Goal: Task Accomplishment & Management: Use online tool/utility

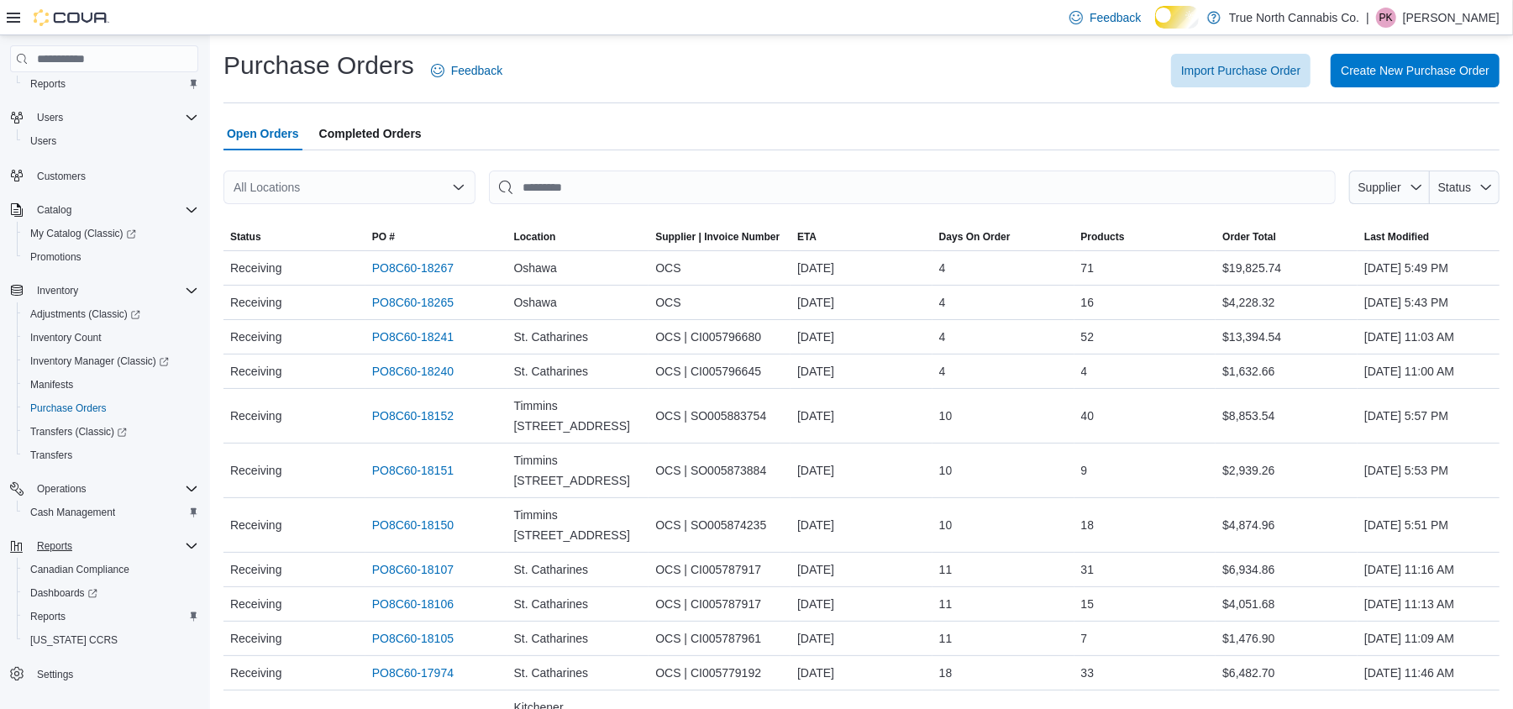
scroll to position [92, 0]
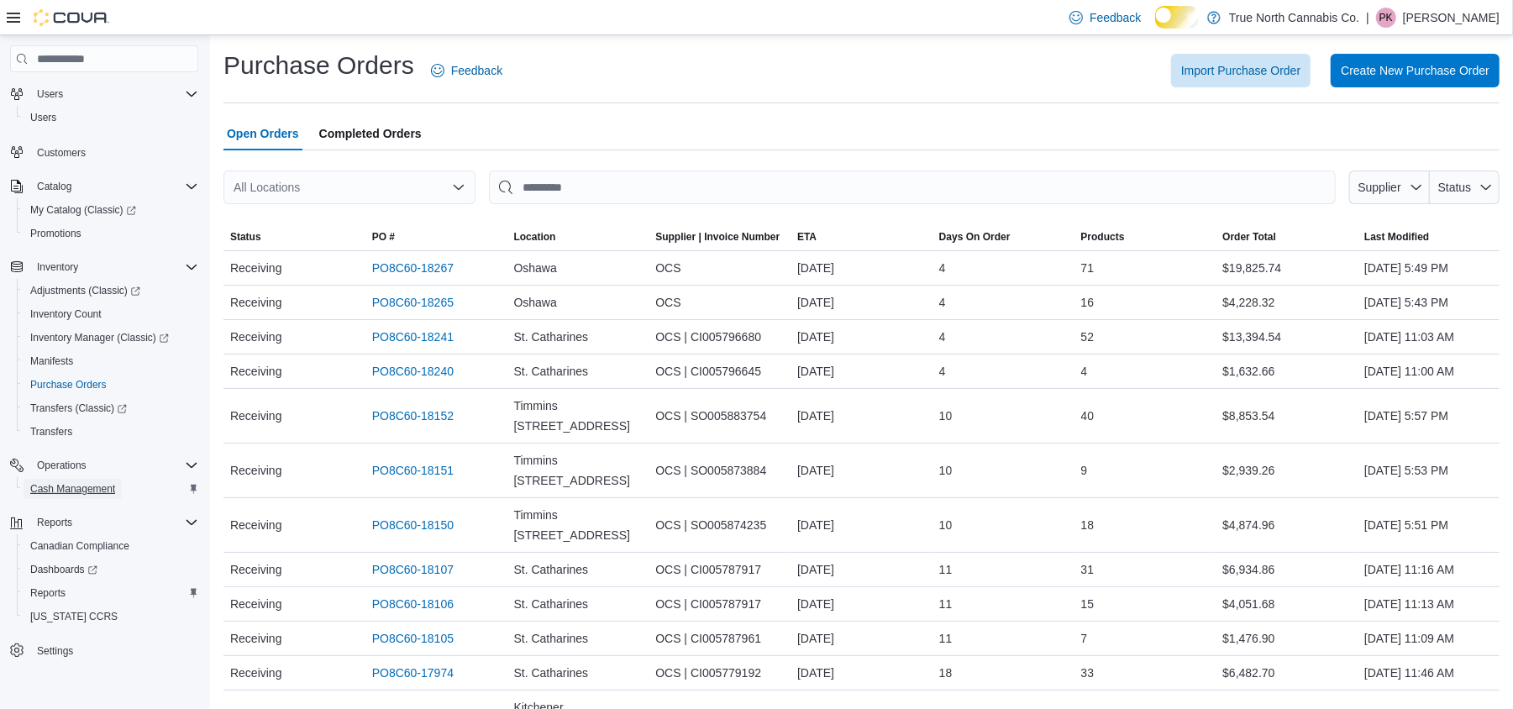
click at [106, 482] on span "Cash Management" at bounding box center [72, 488] width 85 height 13
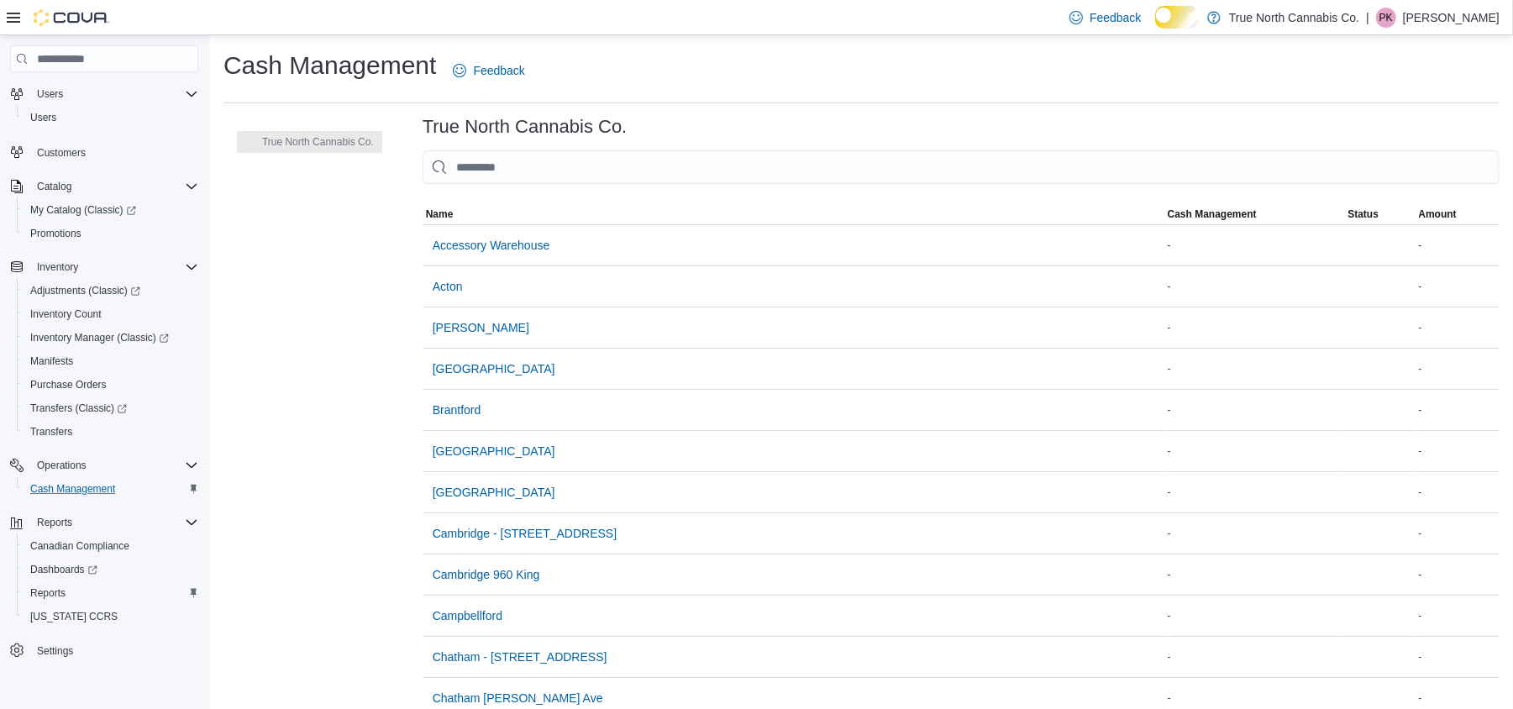
scroll to position [51, 0]
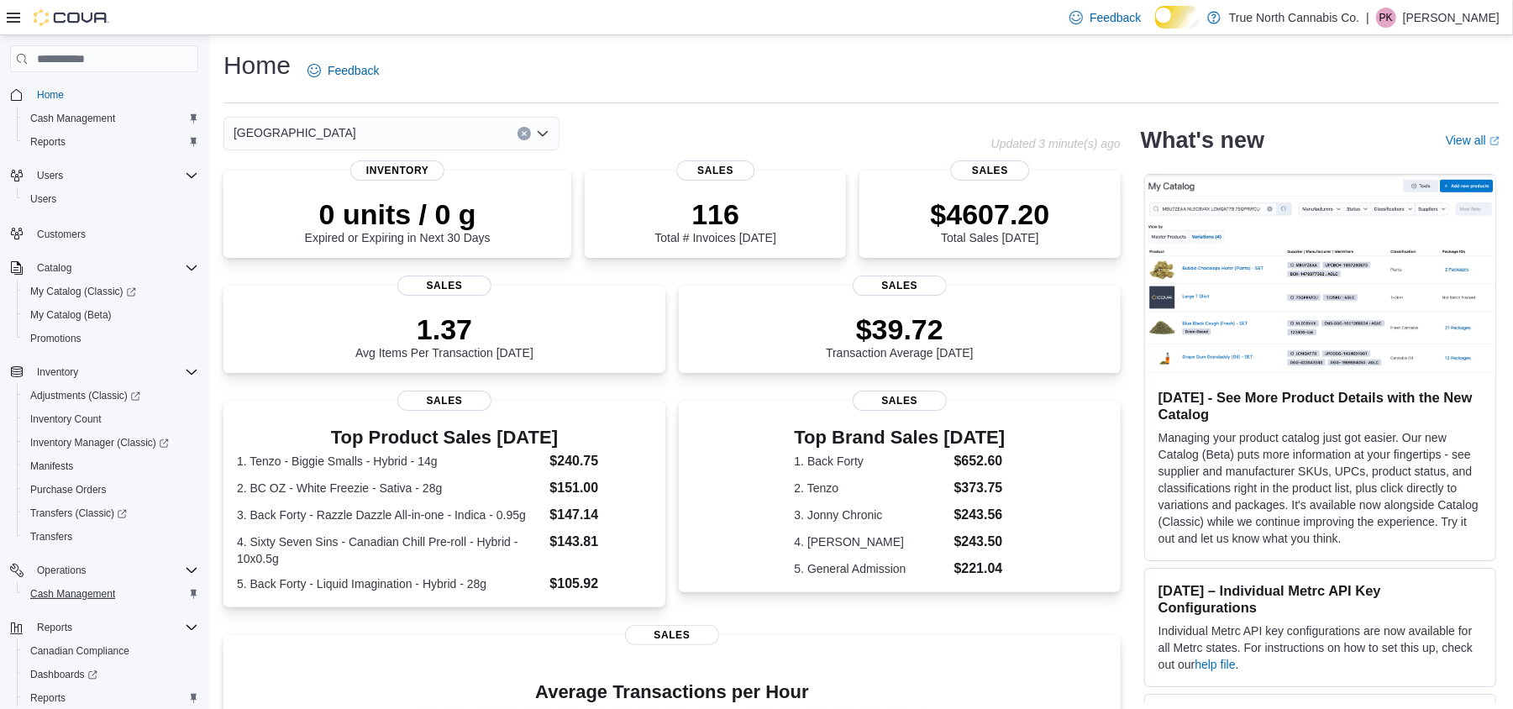
click at [138, 589] on button "Cash Management" at bounding box center [111, 594] width 188 height 24
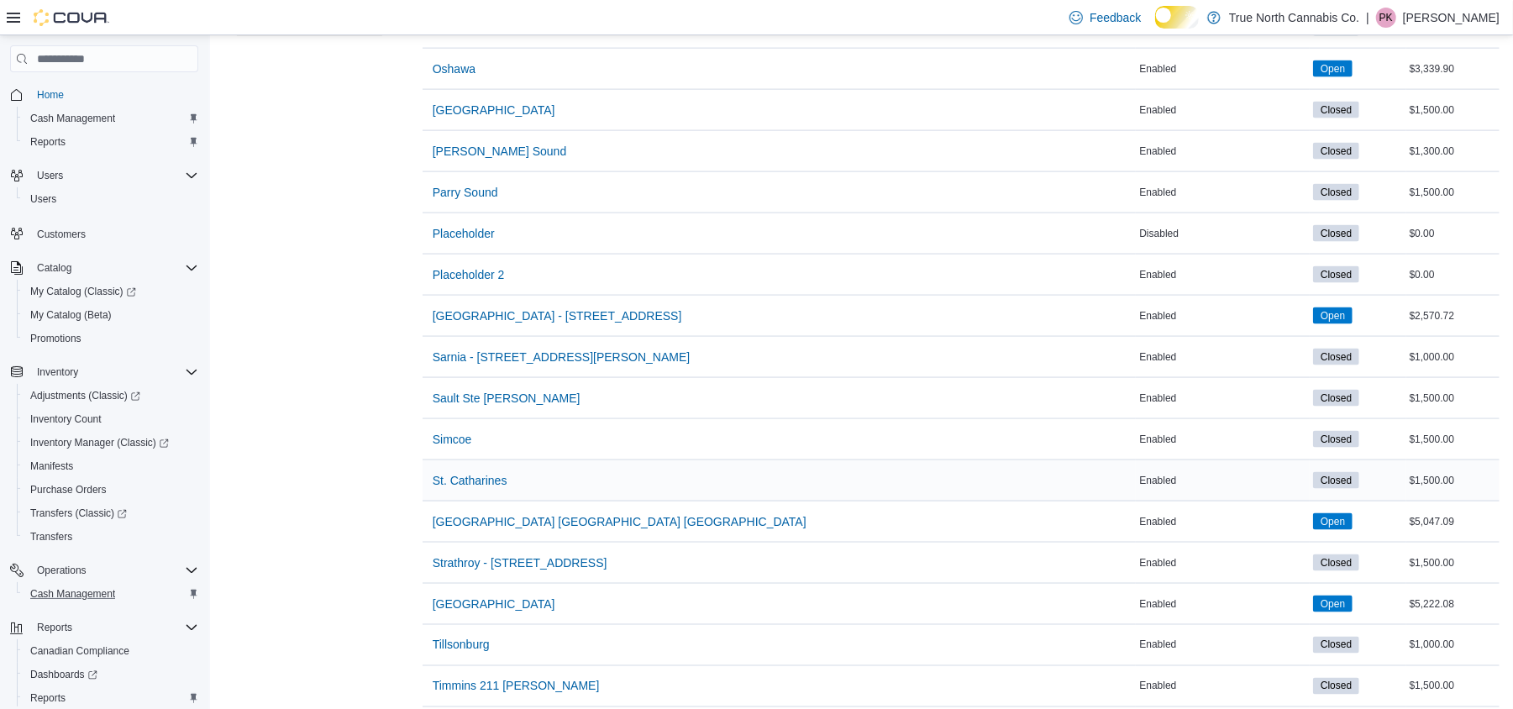
scroll to position [1926, 0]
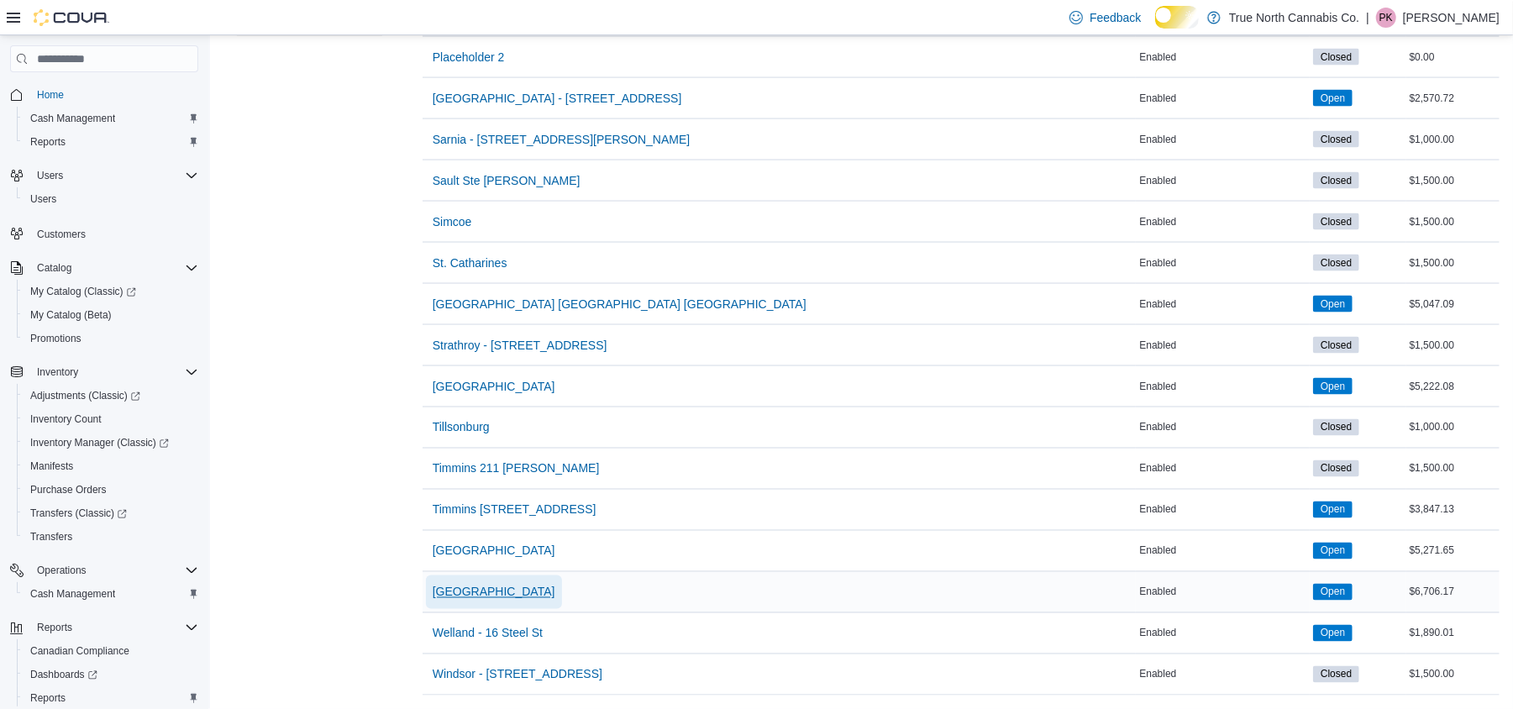
click at [521, 584] on span "[GEOGRAPHIC_DATA]" at bounding box center [494, 592] width 123 height 17
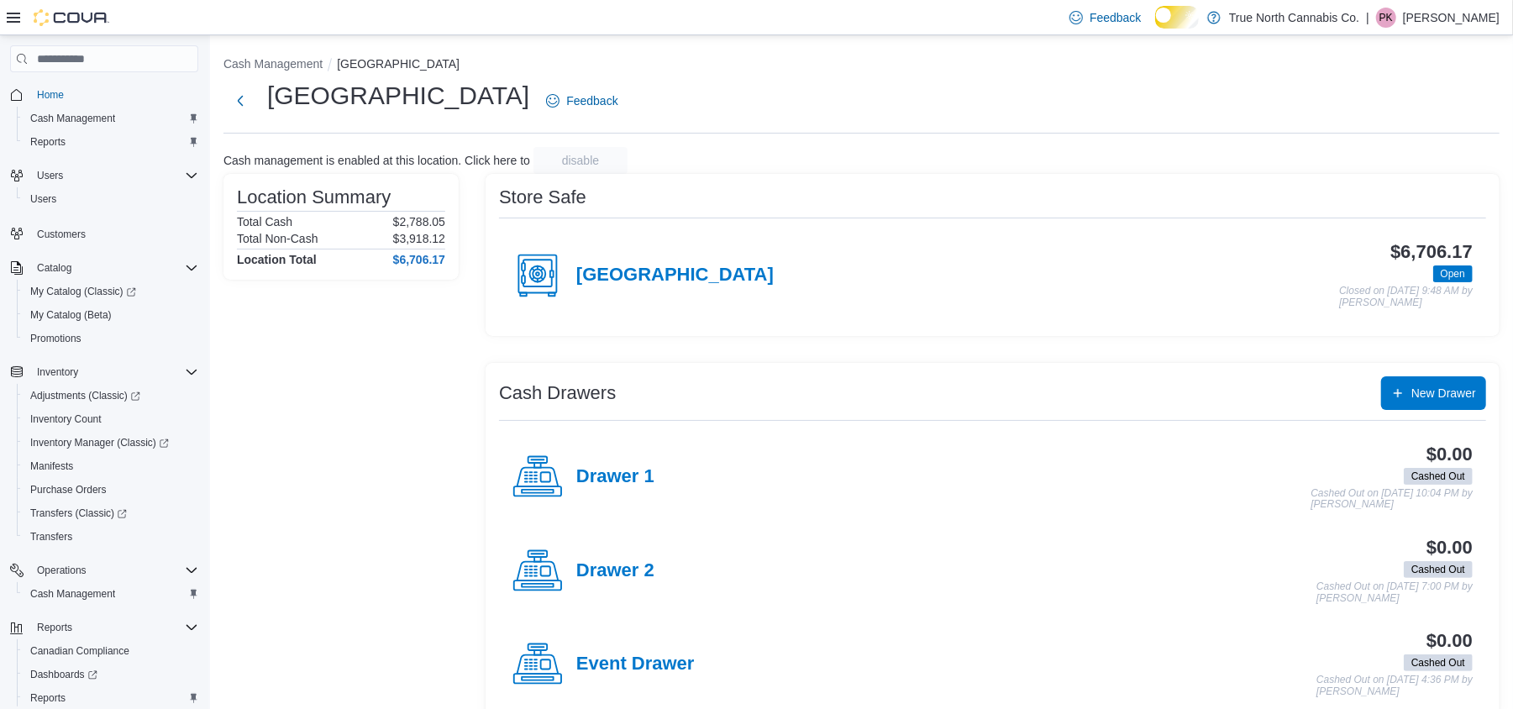
click at [690, 275] on div "[GEOGRAPHIC_DATA]" at bounding box center [642, 275] width 261 height 50
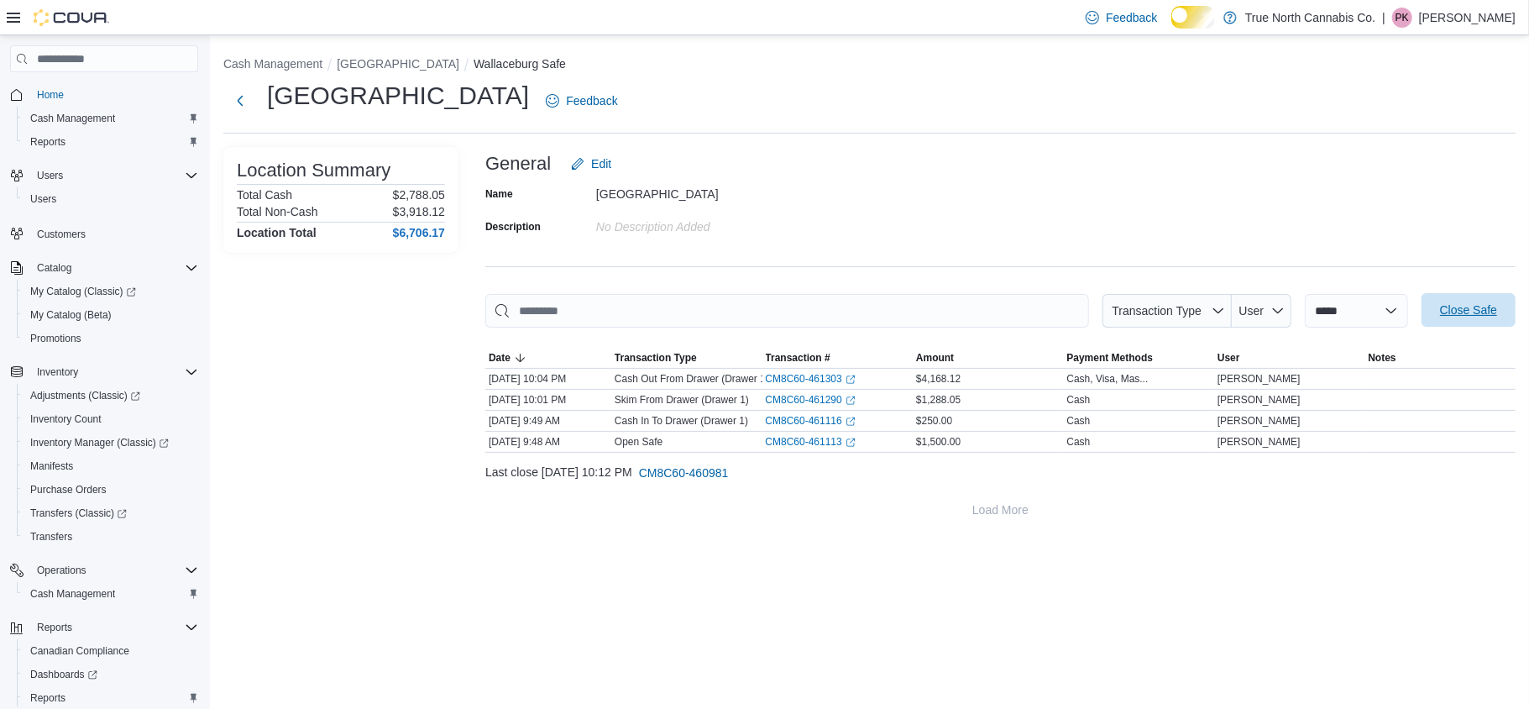
click at [1487, 318] on span "Close Safe" at bounding box center [1468, 310] width 57 height 17
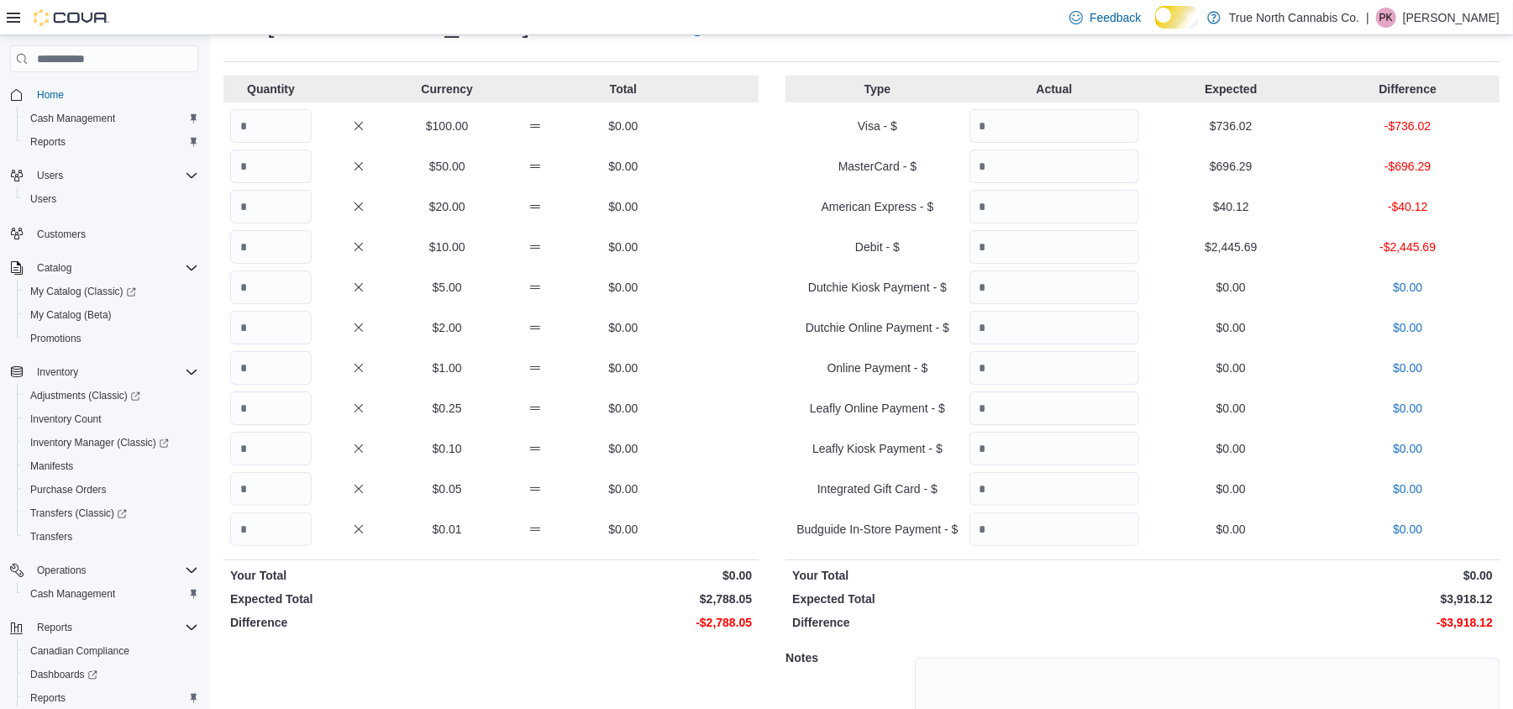
scroll to position [112, 0]
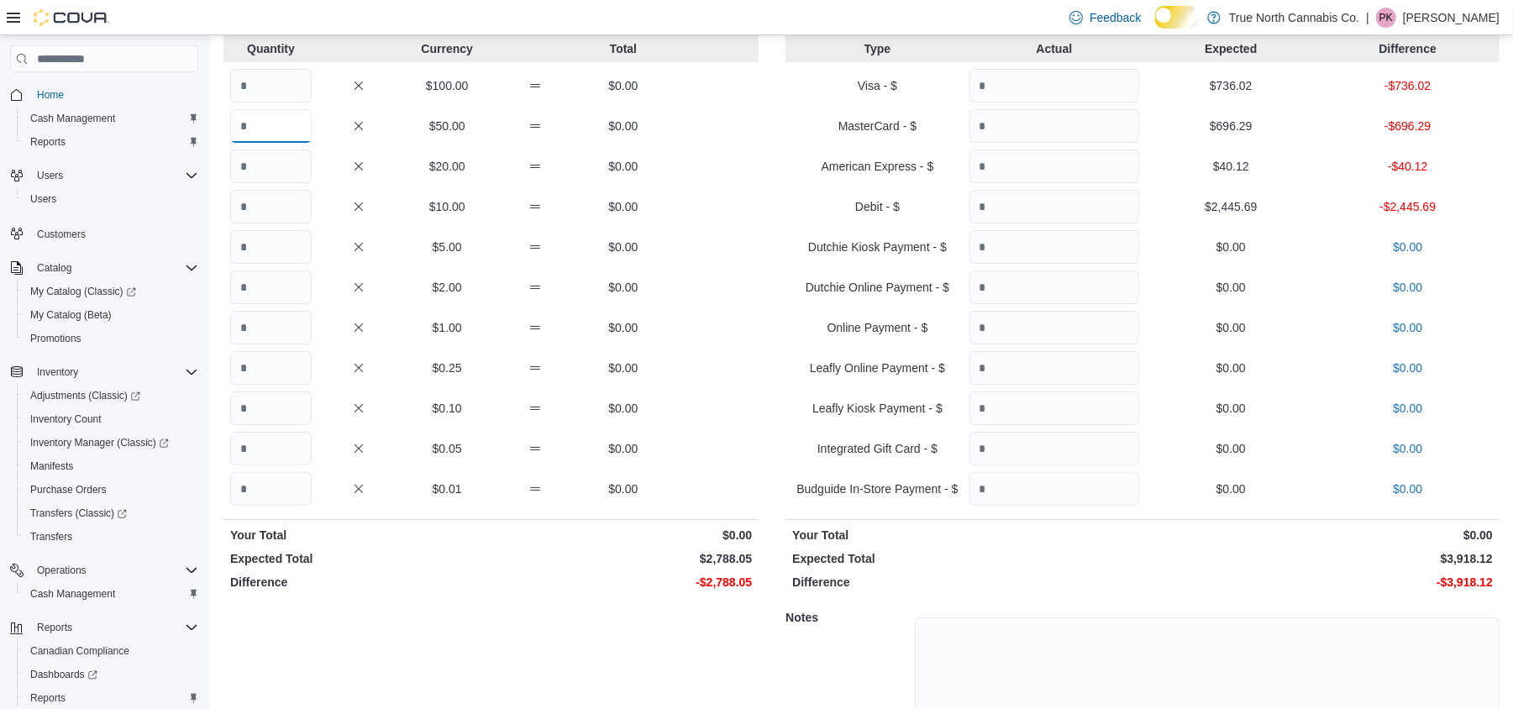
click at [284, 116] on input "Quantity" at bounding box center [270, 126] width 81 height 34
click at [270, 92] on input "Quantity" at bounding box center [270, 86] width 81 height 34
type input "**"
click at [282, 131] on input "Quantity" at bounding box center [270, 126] width 81 height 34
type input "*"
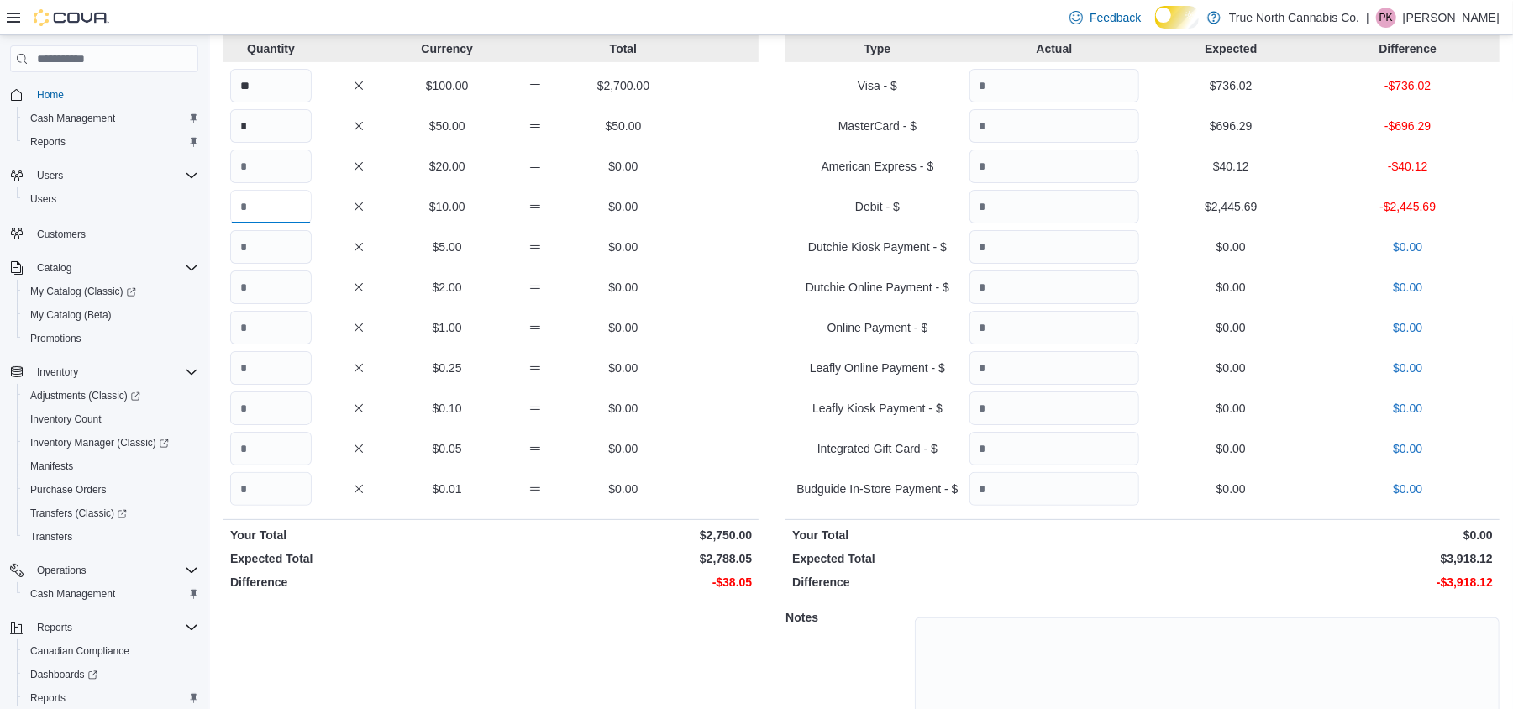
click at [272, 208] on input "Quantity" at bounding box center [270, 207] width 81 height 34
type input "*"
click at [273, 254] on input "Quantity" at bounding box center [270, 247] width 81 height 34
type input "*"
click at [262, 299] on input "Quantity" at bounding box center [270, 287] width 81 height 34
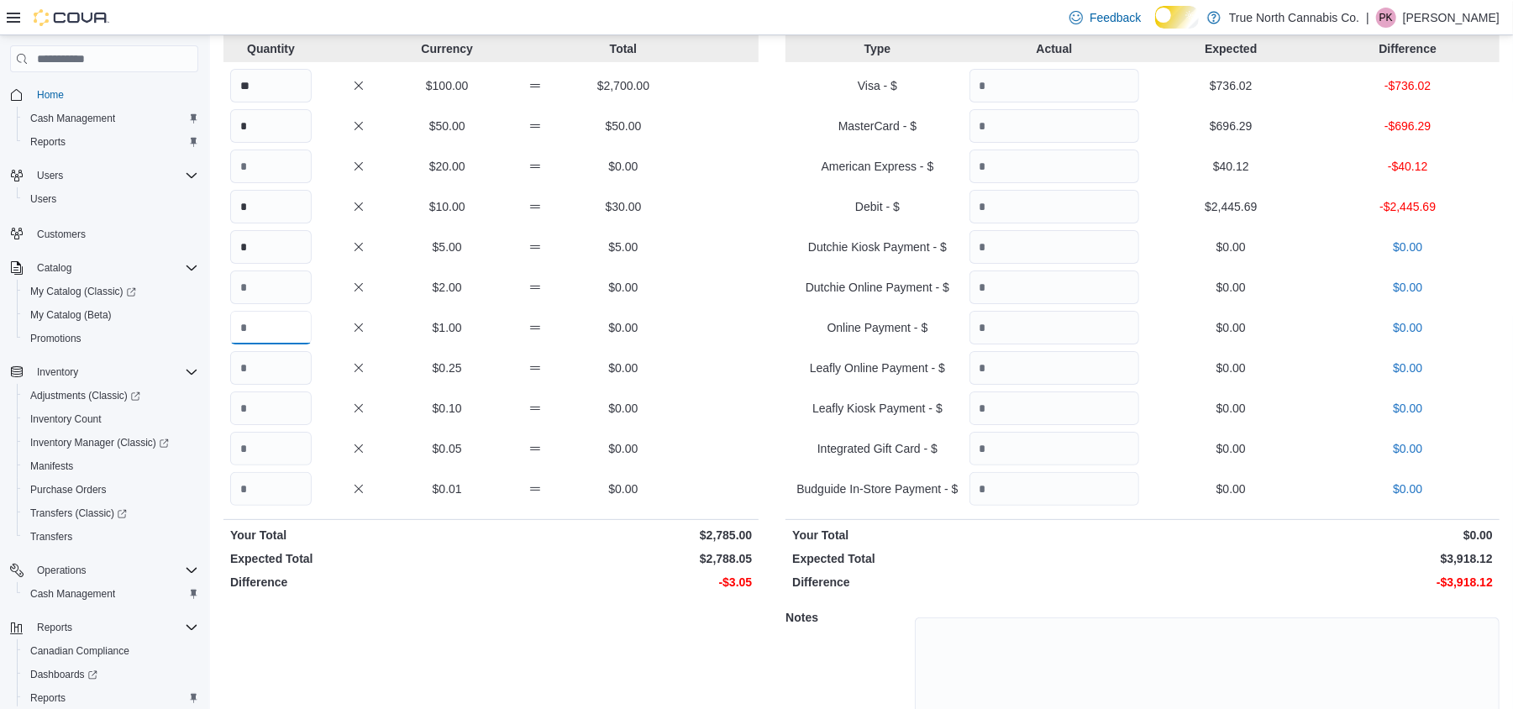
click at [272, 341] on input "Quantity" at bounding box center [270, 328] width 81 height 34
type input "*"
click at [265, 451] on input "Quantity" at bounding box center [270, 449] width 81 height 34
type input "*"
click at [1102, 102] on input "Quantity" at bounding box center [1054, 86] width 170 height 34
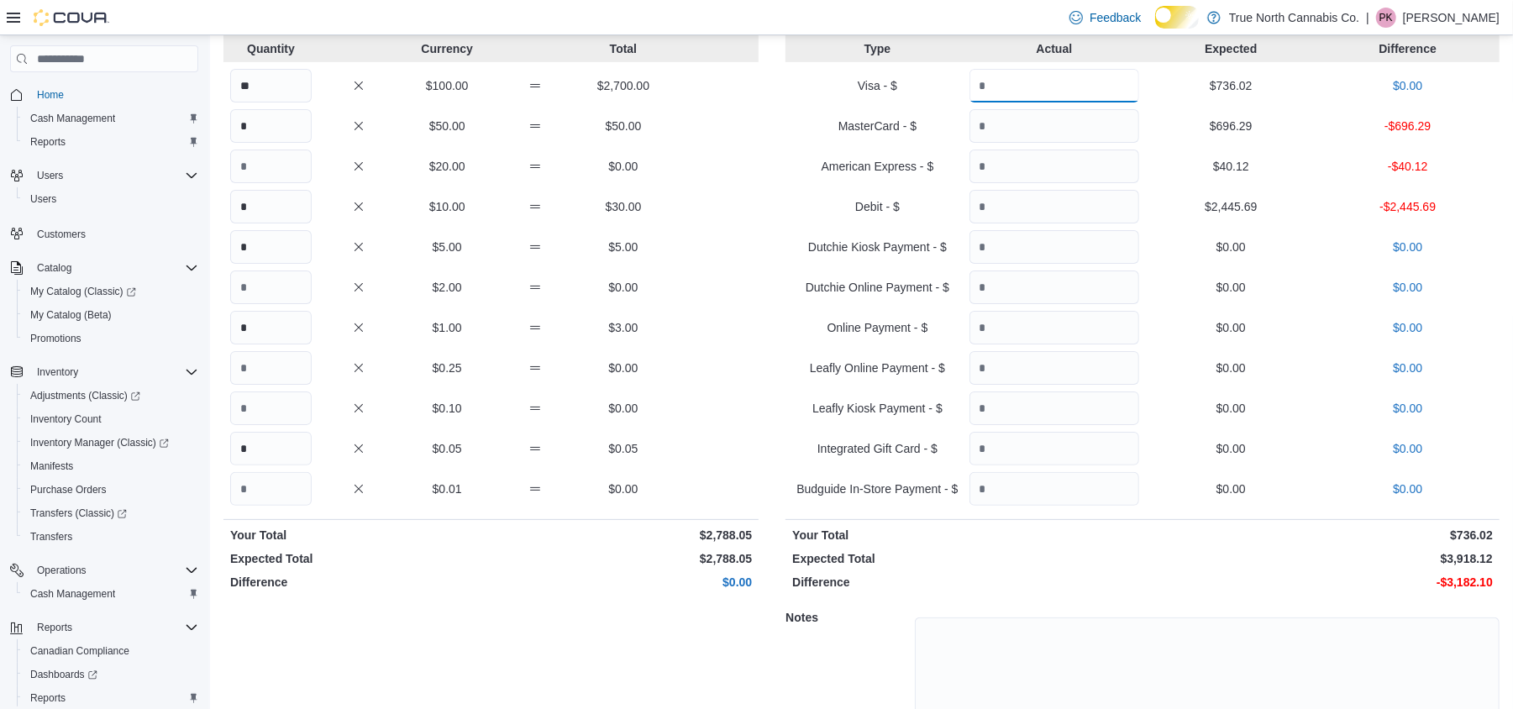
type input "******"
click at [1057, 139] on input "Quantity" at bounding box center [1054, 126] width 170 height 34
type input "******"
click at [1052, 169] on input "Quantity" at bounding box center [1054, 166] width 170 height 34
type input "*****"
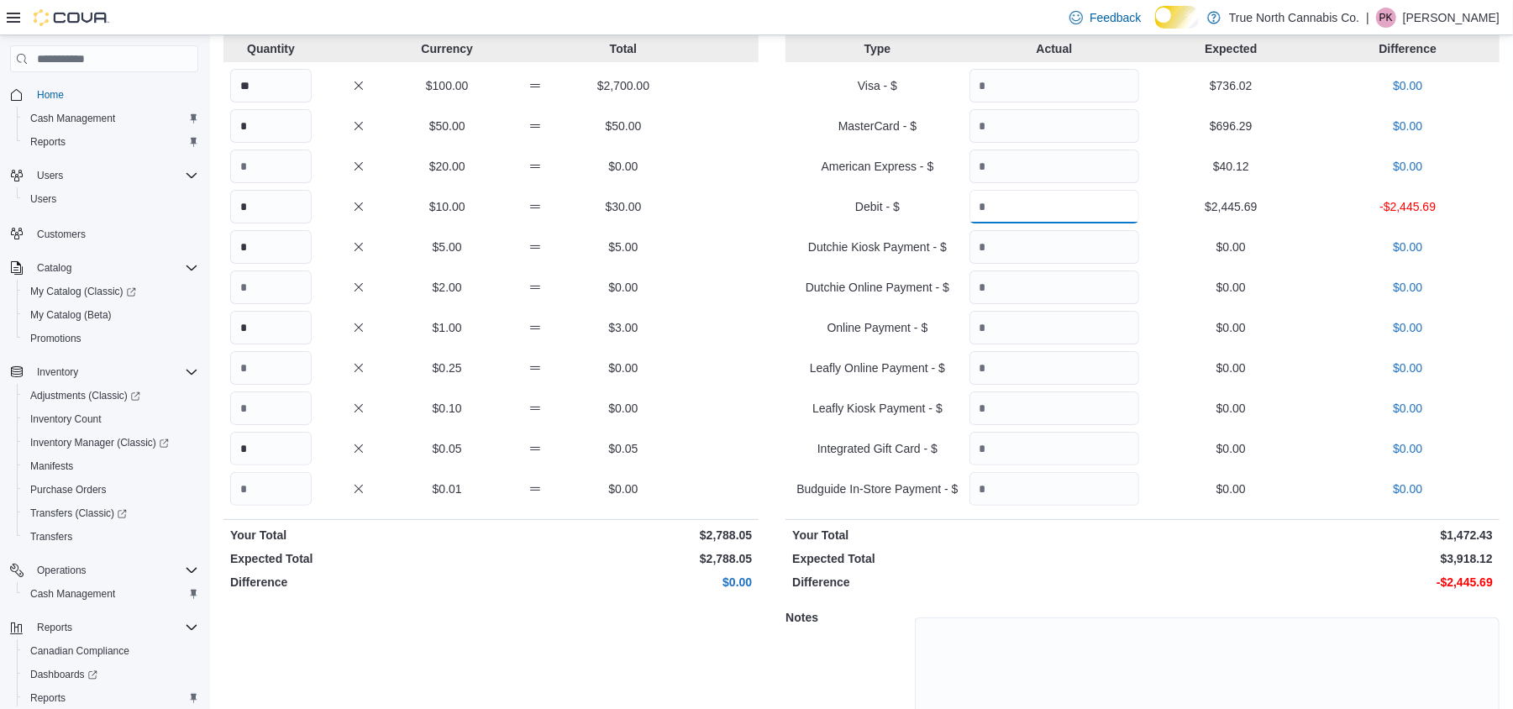
click at [1048, 217] on input "Quantity" at bounding box center [1054, 207] width 170 height 34
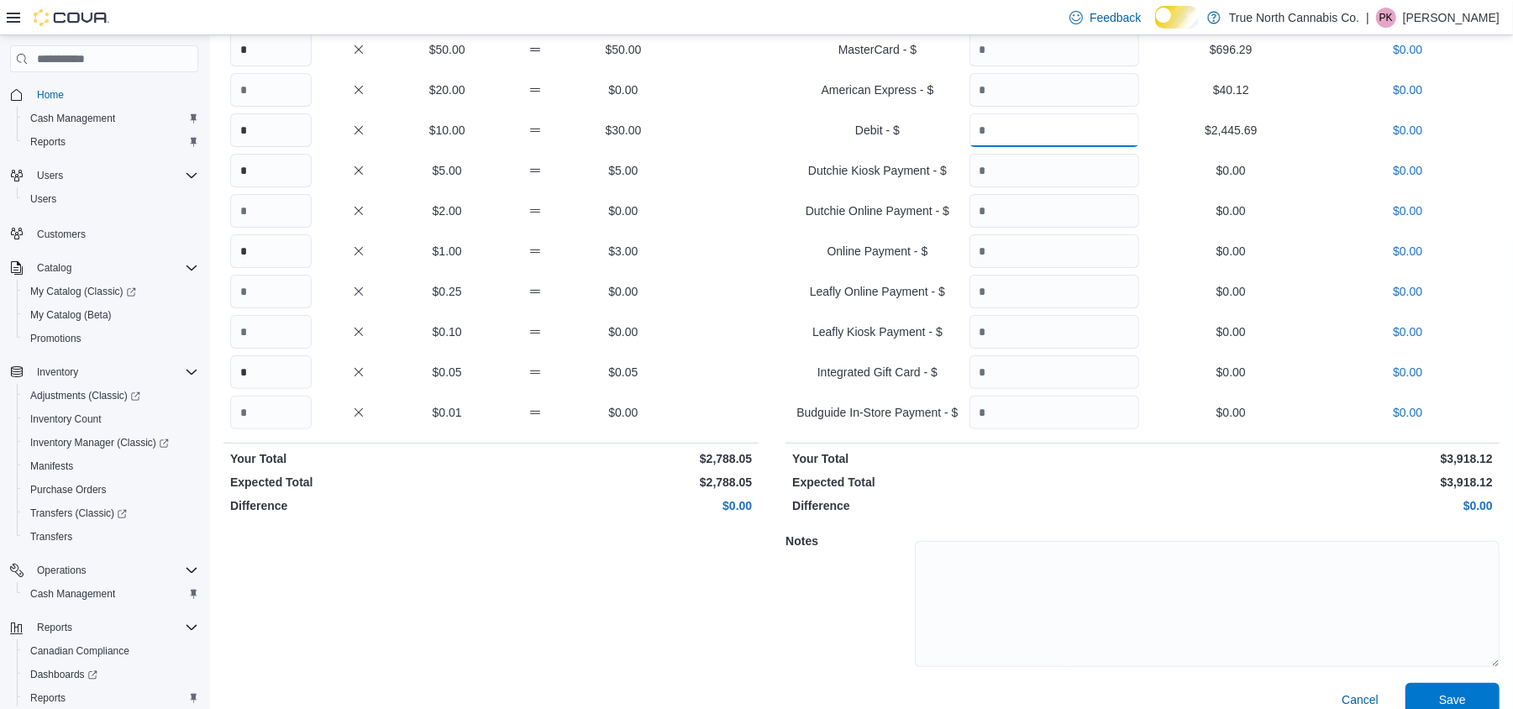
scroll to position [255, 0]
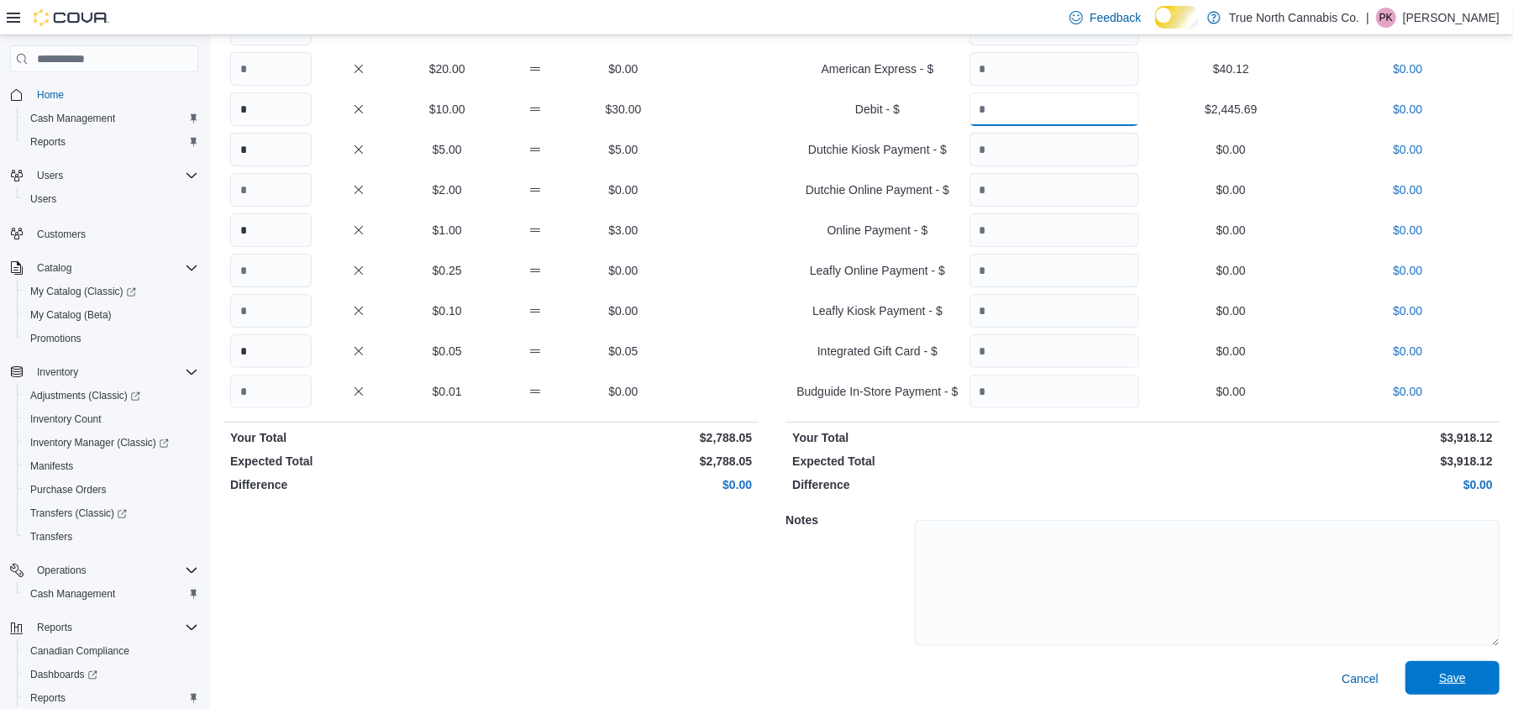
type input "*******"
click at [1466, 677] on span "Save" at bounding box center [1452, 677] width 27 height 17
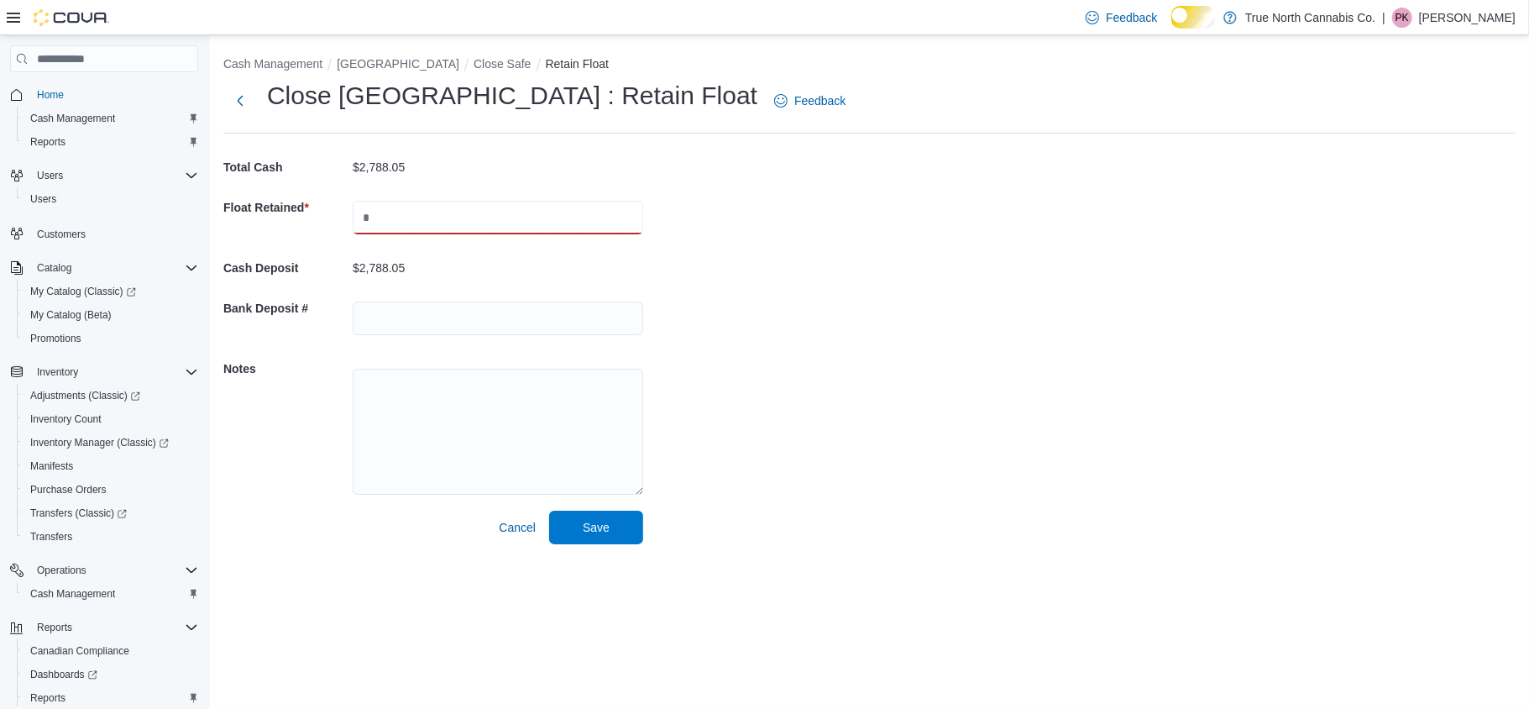
click at [464, 223] on input "text" at bounding box center [498, 218] width 291 height 34
type input "****"
click at [490, 327] on input "text" at bounding box center [498, 319] width 291 height 34
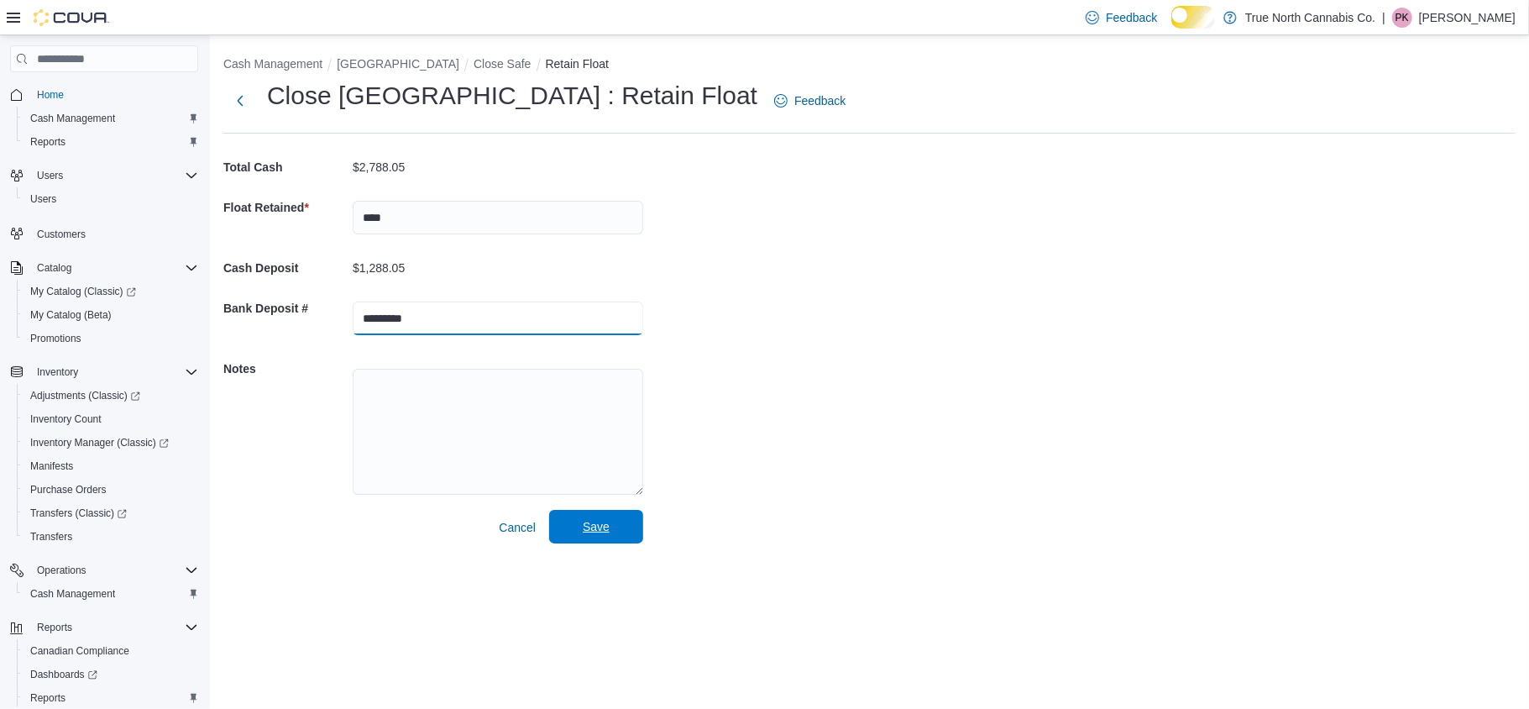
type input "*********"
click at [586, 527] on span "Save" at bounding box center [596, 526] width 27 height 17
